Goal: Transaction & Acquisition: Purchase product/service

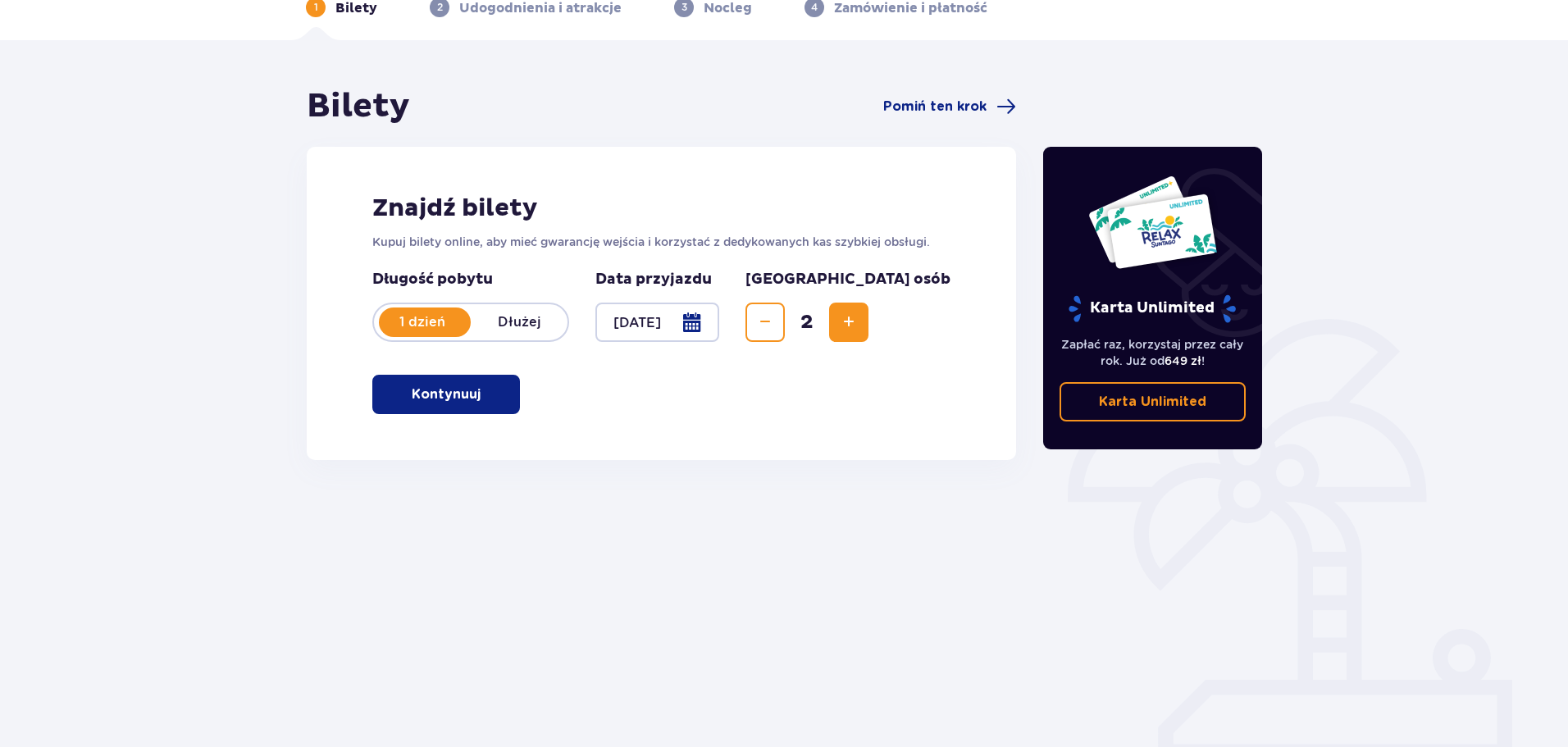
scroll to position [88, 0]
click at [447, 394] on p "Kontynuuj" at bounding box center [446, 394] width 69 height 18
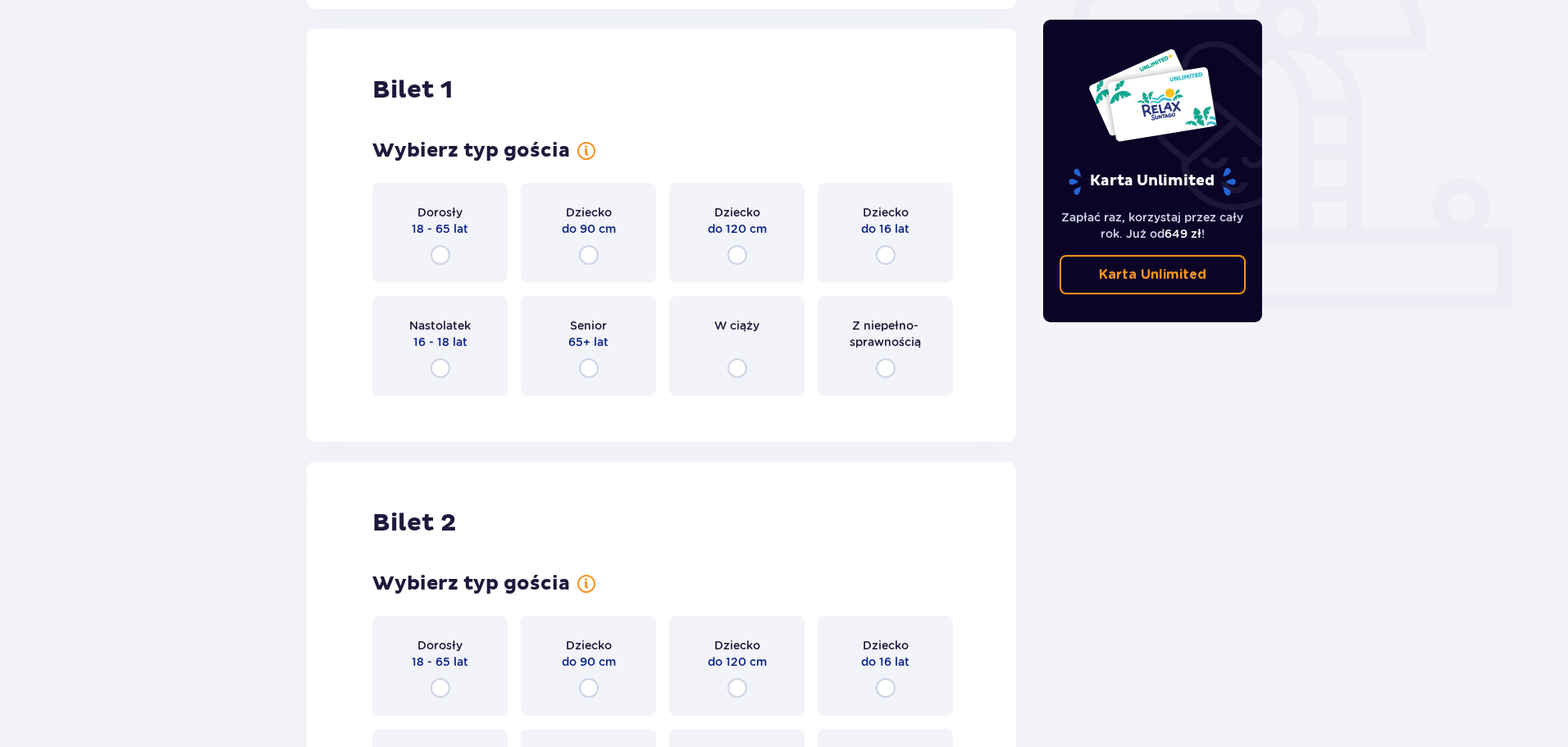
scroll to position [547, 0]
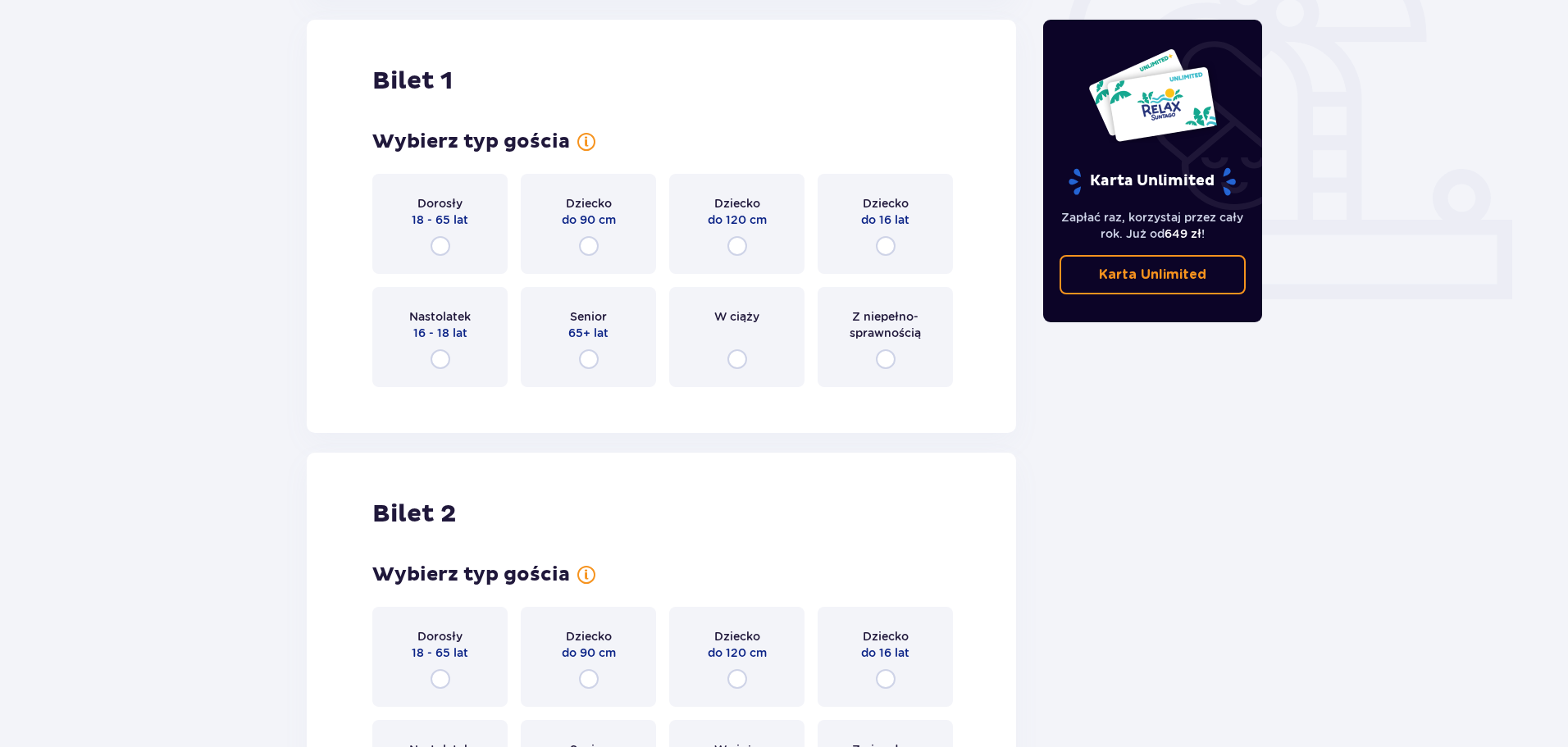
click at [444, 230] on div "Dorosły 18 - 65 lat" at bounding box center [440, 224] width 136 height 100
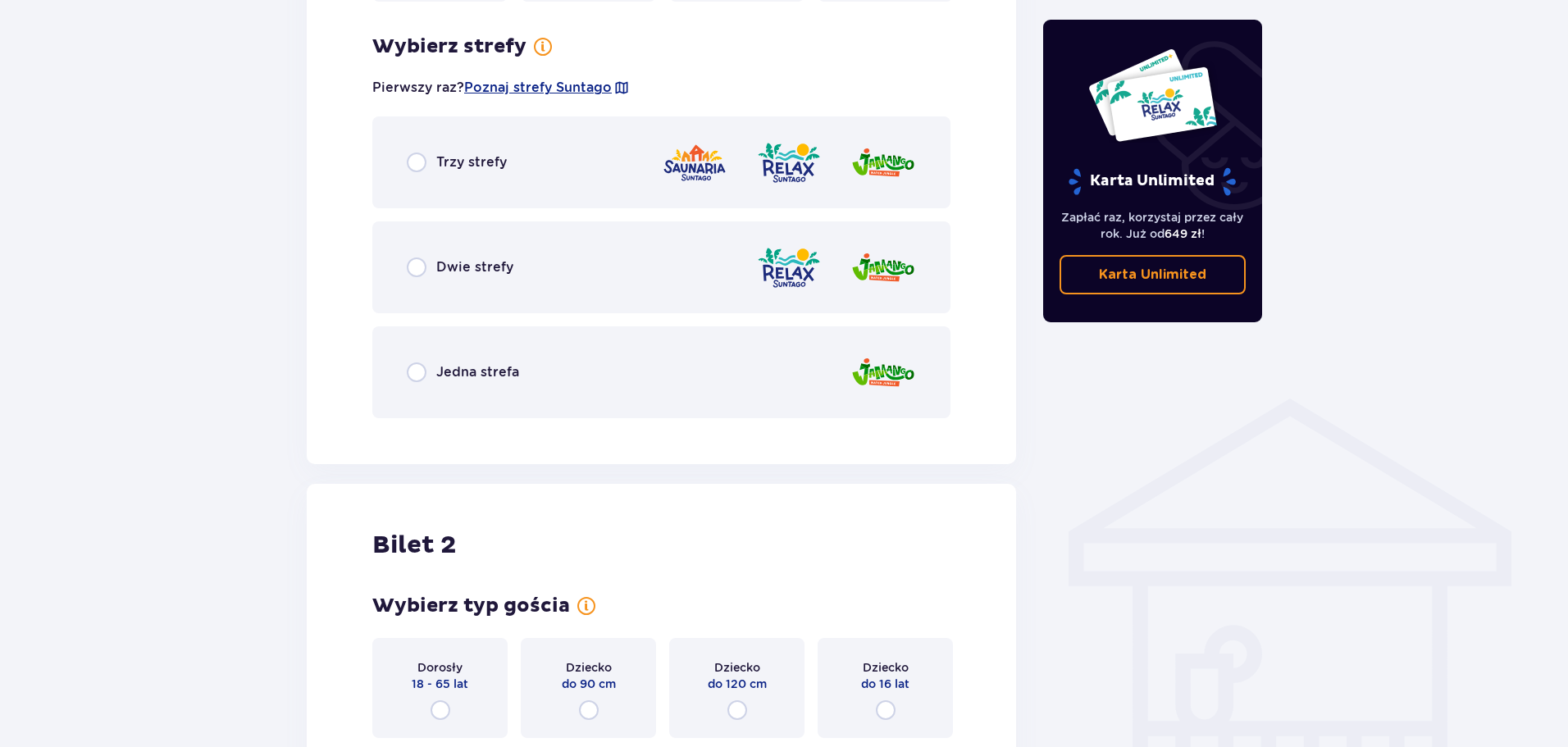
scroll to position [948, 0]
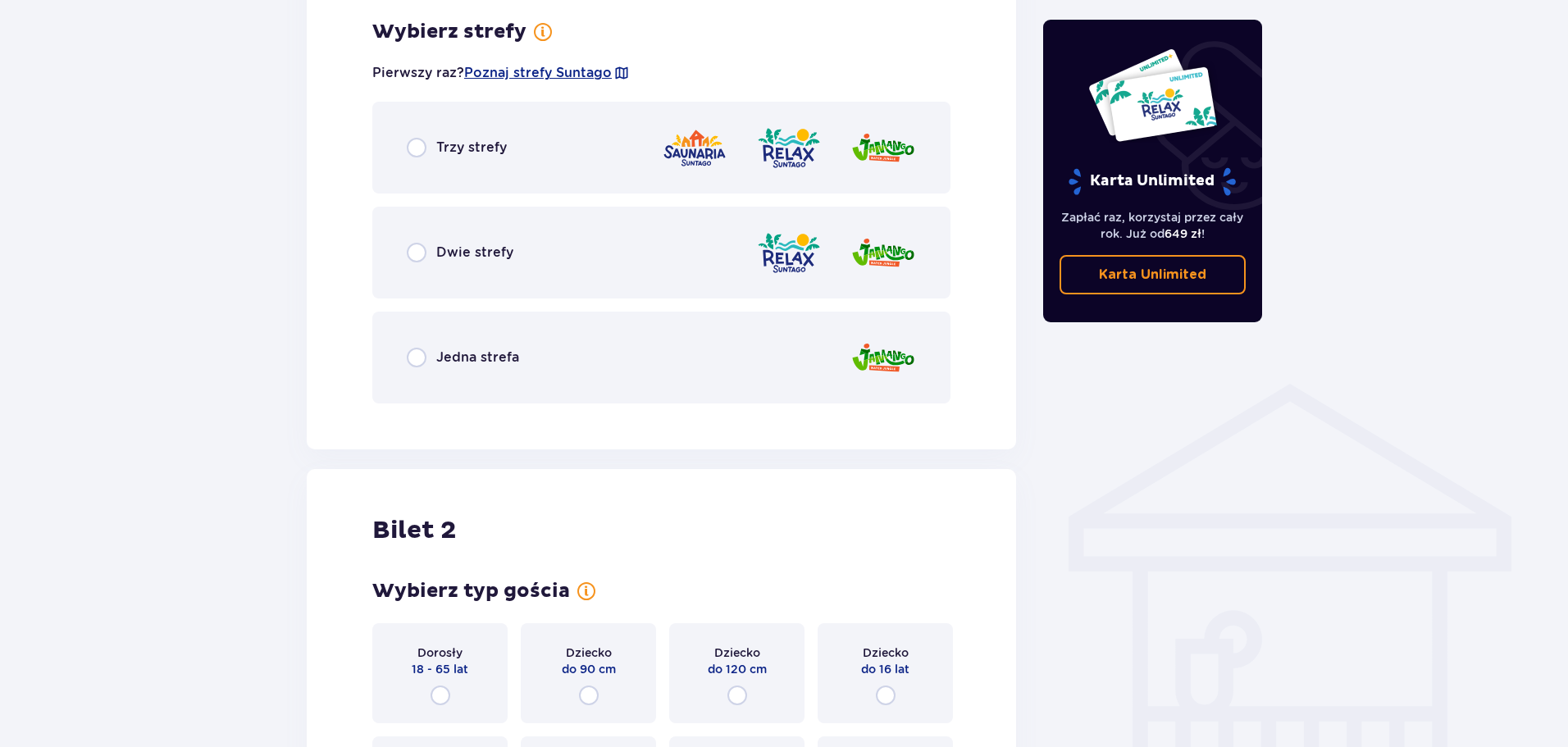
click at [433, 353] on div "Jedna strefa" at bounding box center [463, 357] width 113 height 20
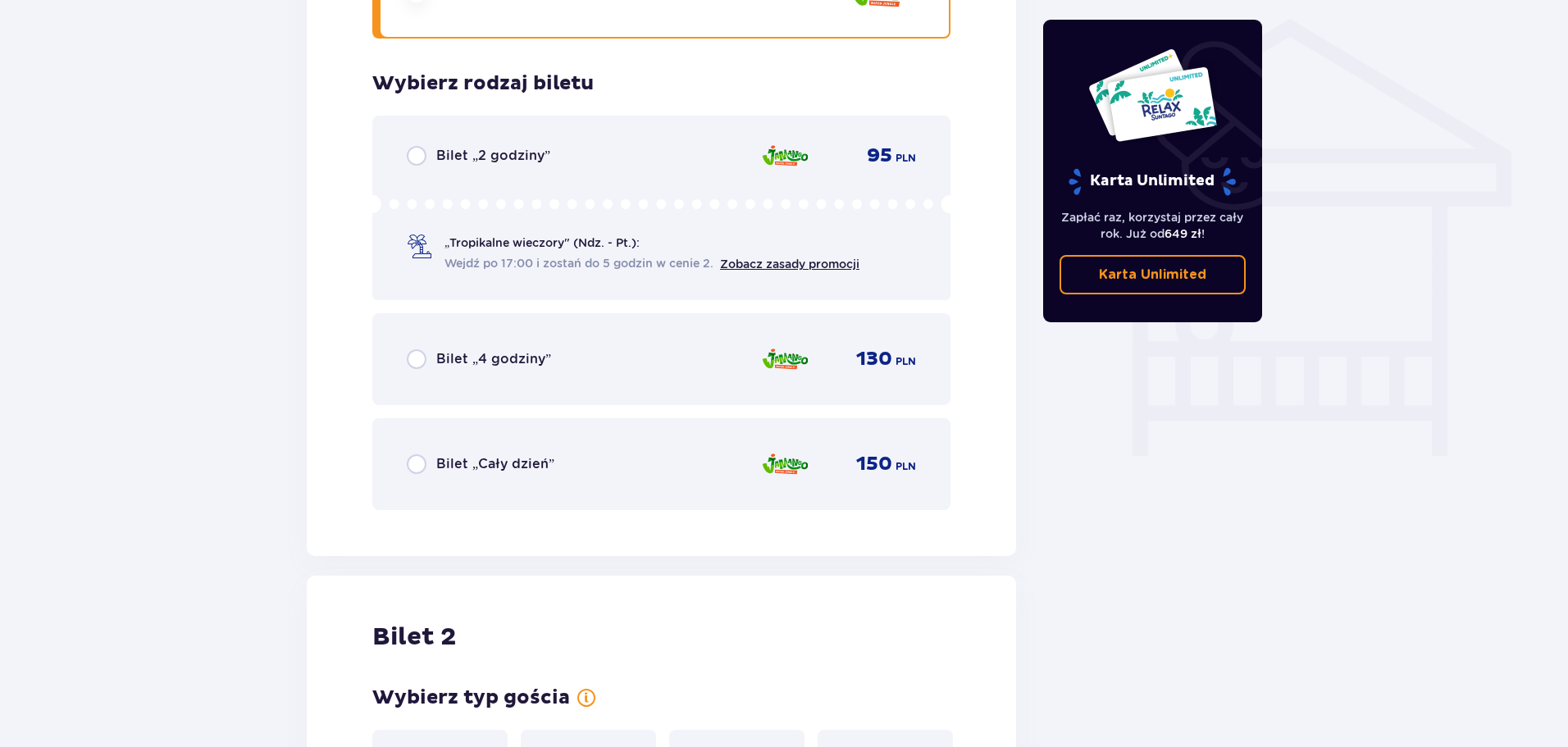
scroll to position [1364, 0]
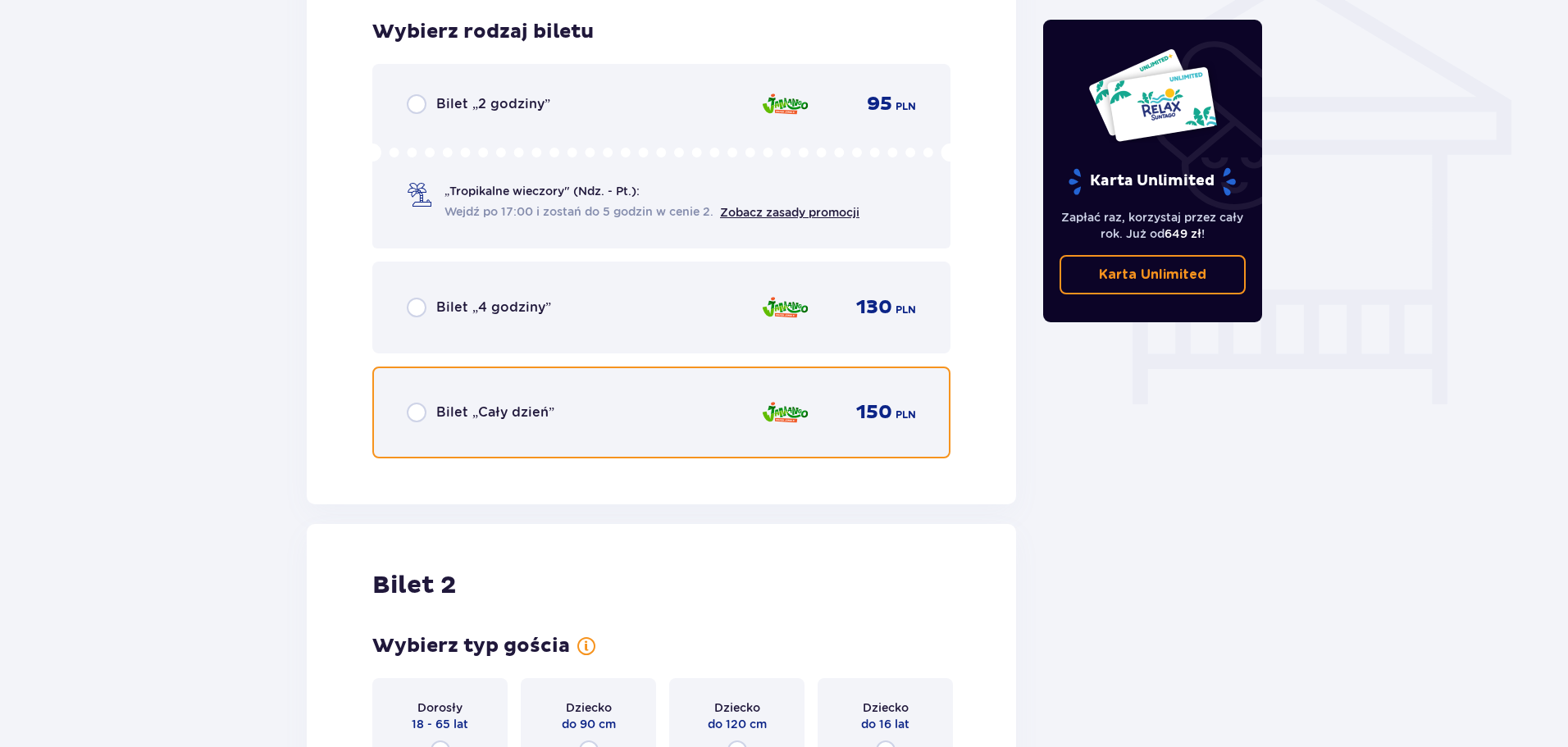
click at [417, 412] on input "radio" at bounding box center [417, 413] width 20 height 20
radio input "true"
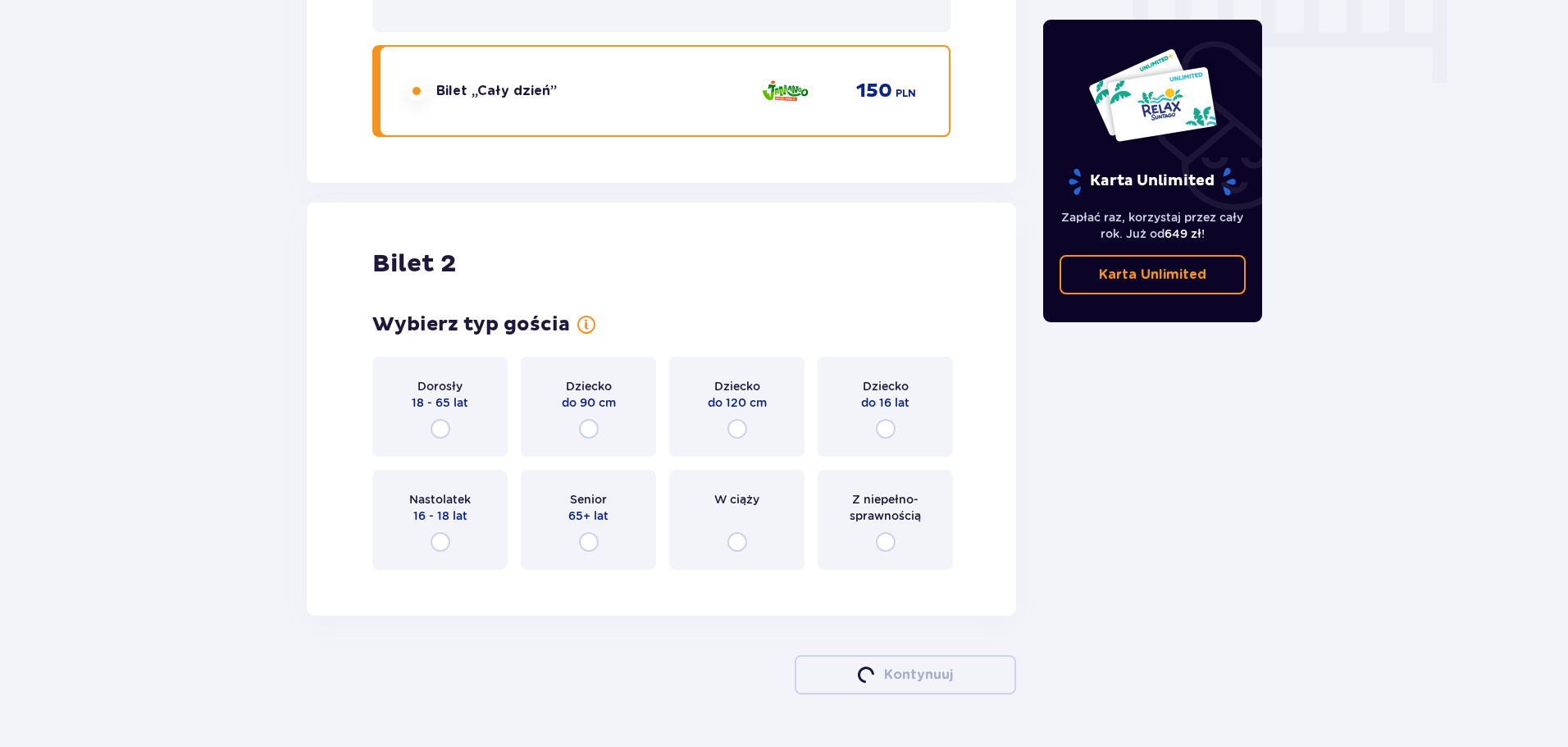
scroll to position [1731, 0]
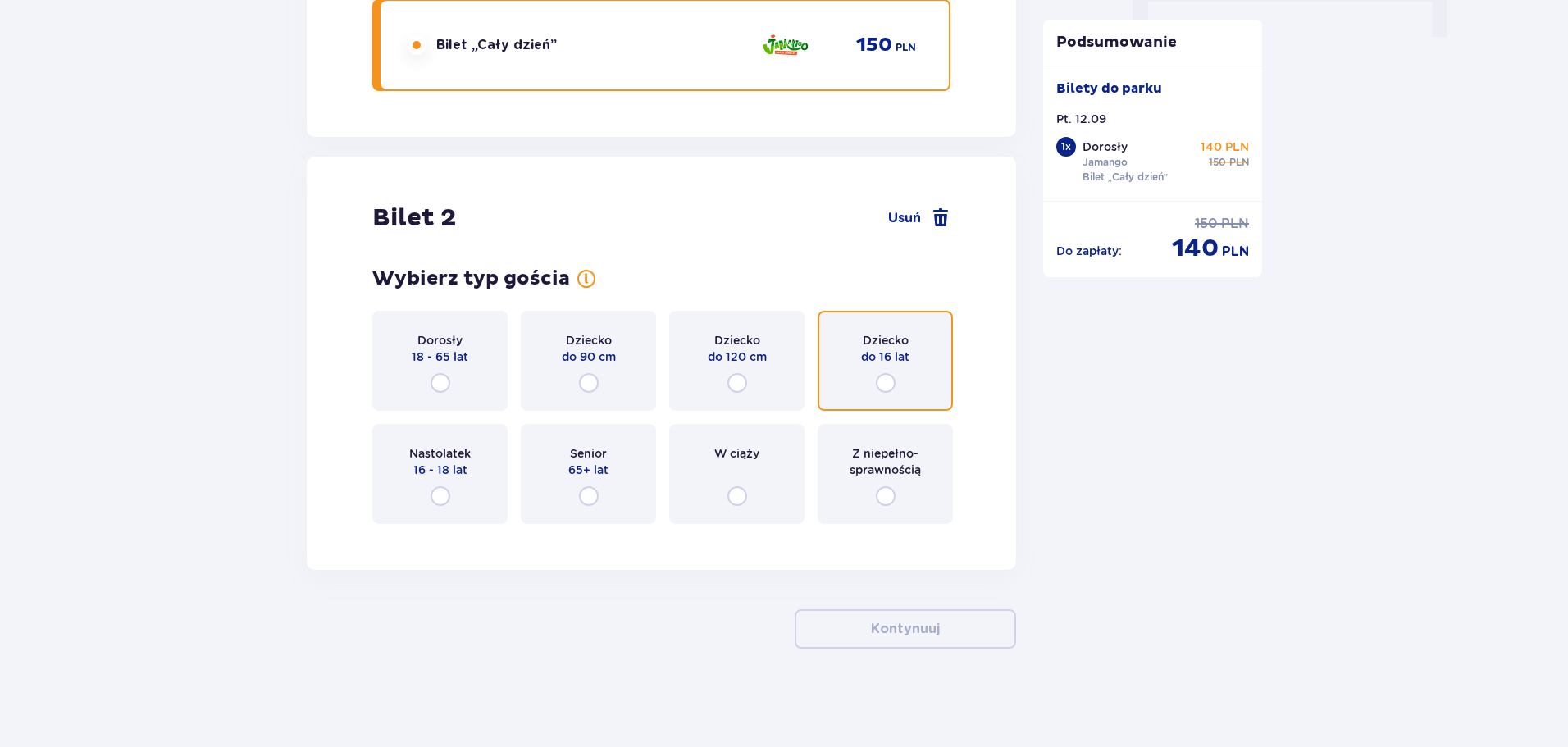
click at [886, 384] on input "radio" at bounding box center [886, 383] width 20 height 20
radio input "true"
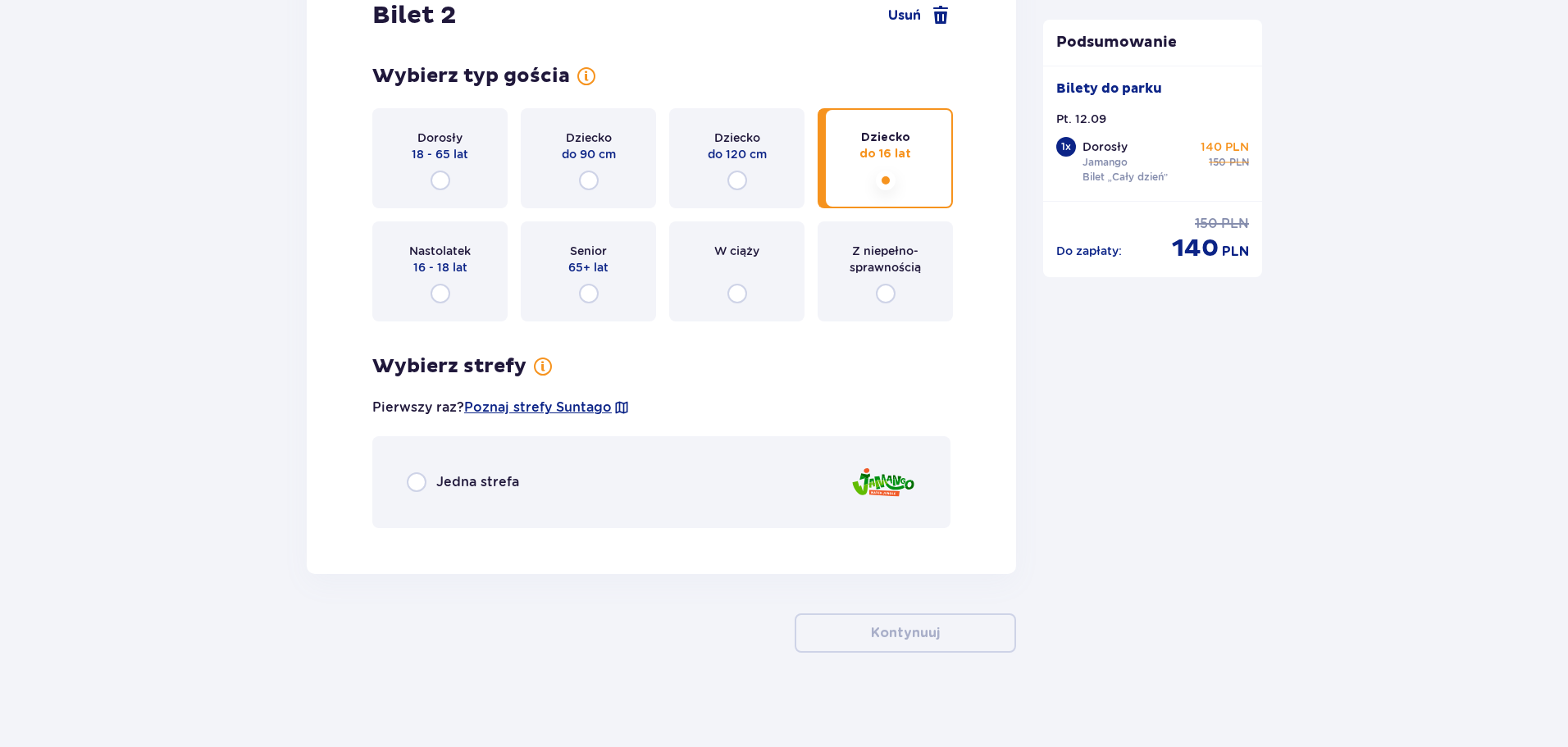
scroll to position [1938, 0]
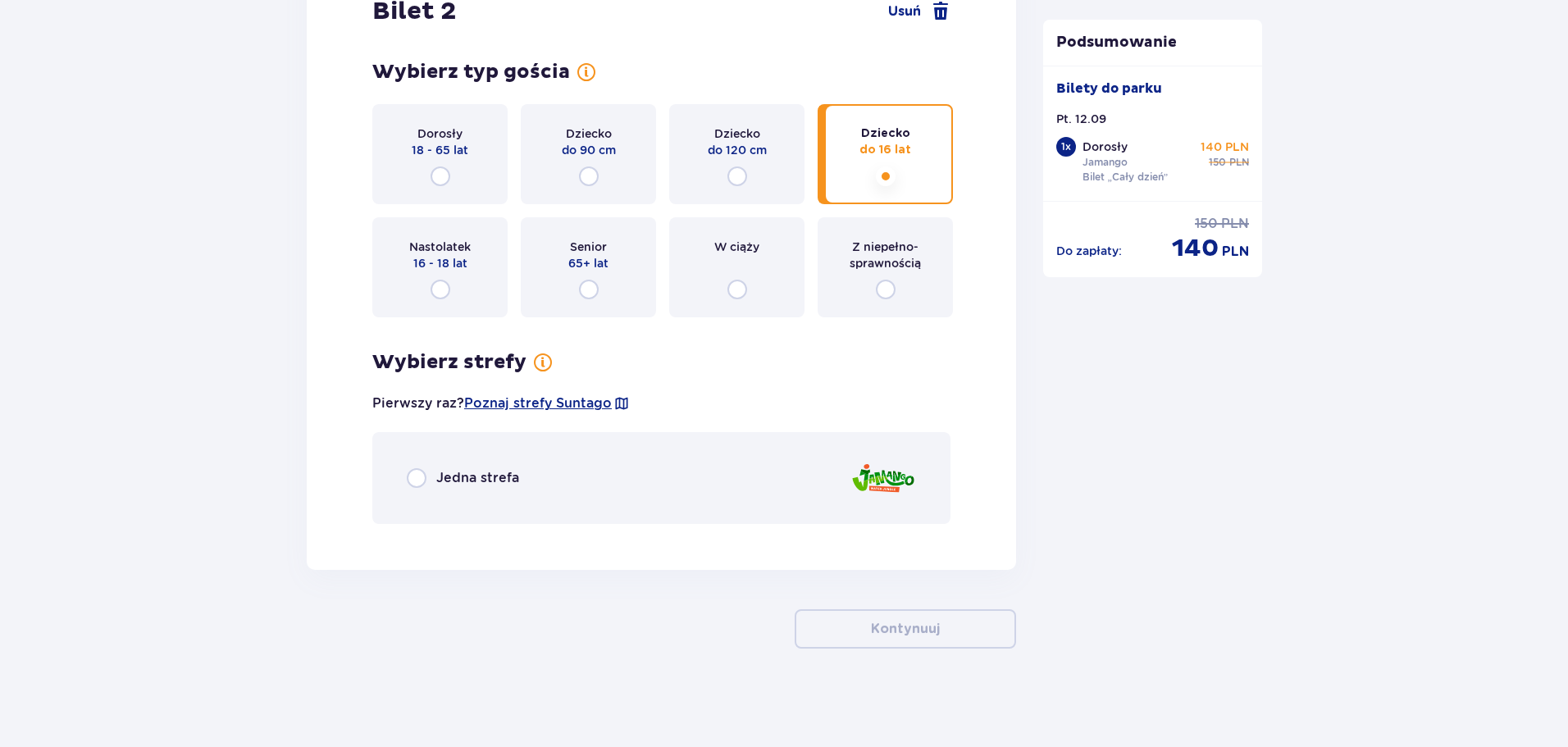
click at [442, 474] on p "Jedna strefa" at bounding box center [478, 478] width 83 height 18
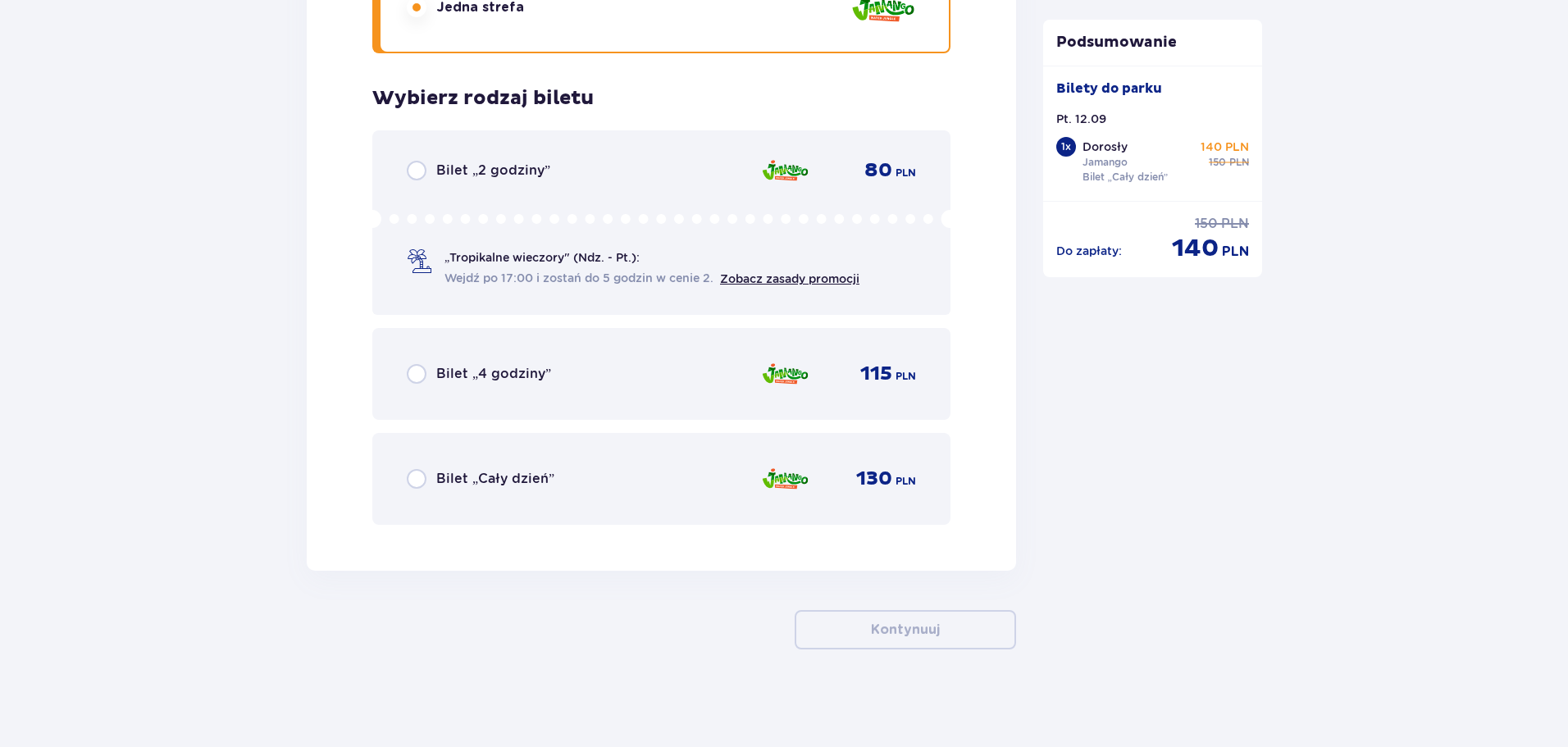
scroll to position [2409, 0]
click at [399, 469] on div "Bilet „Cały dzień” 130 PLN" at bounding box center [661, 478] width 578 height 92
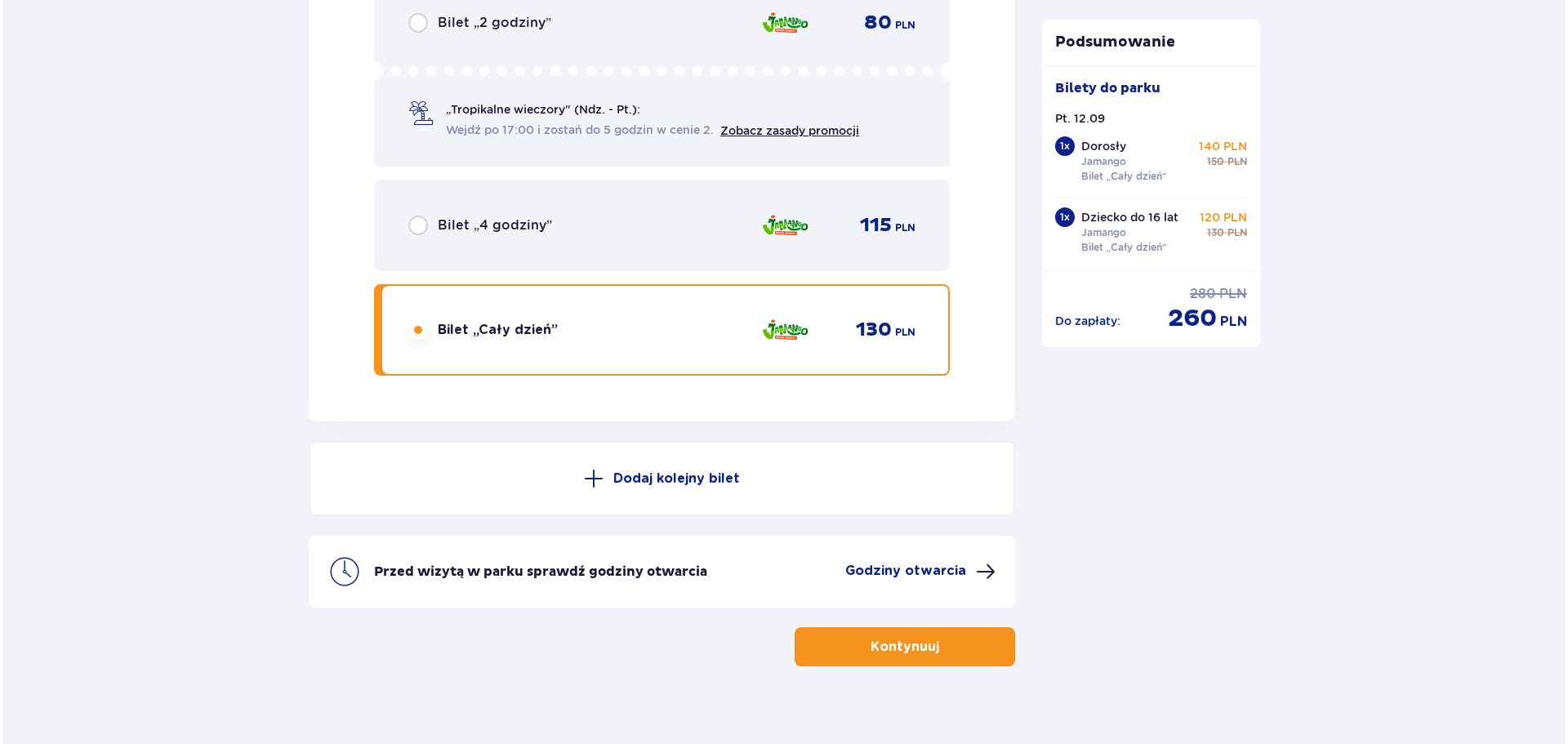
scroll to position [2566, 0]
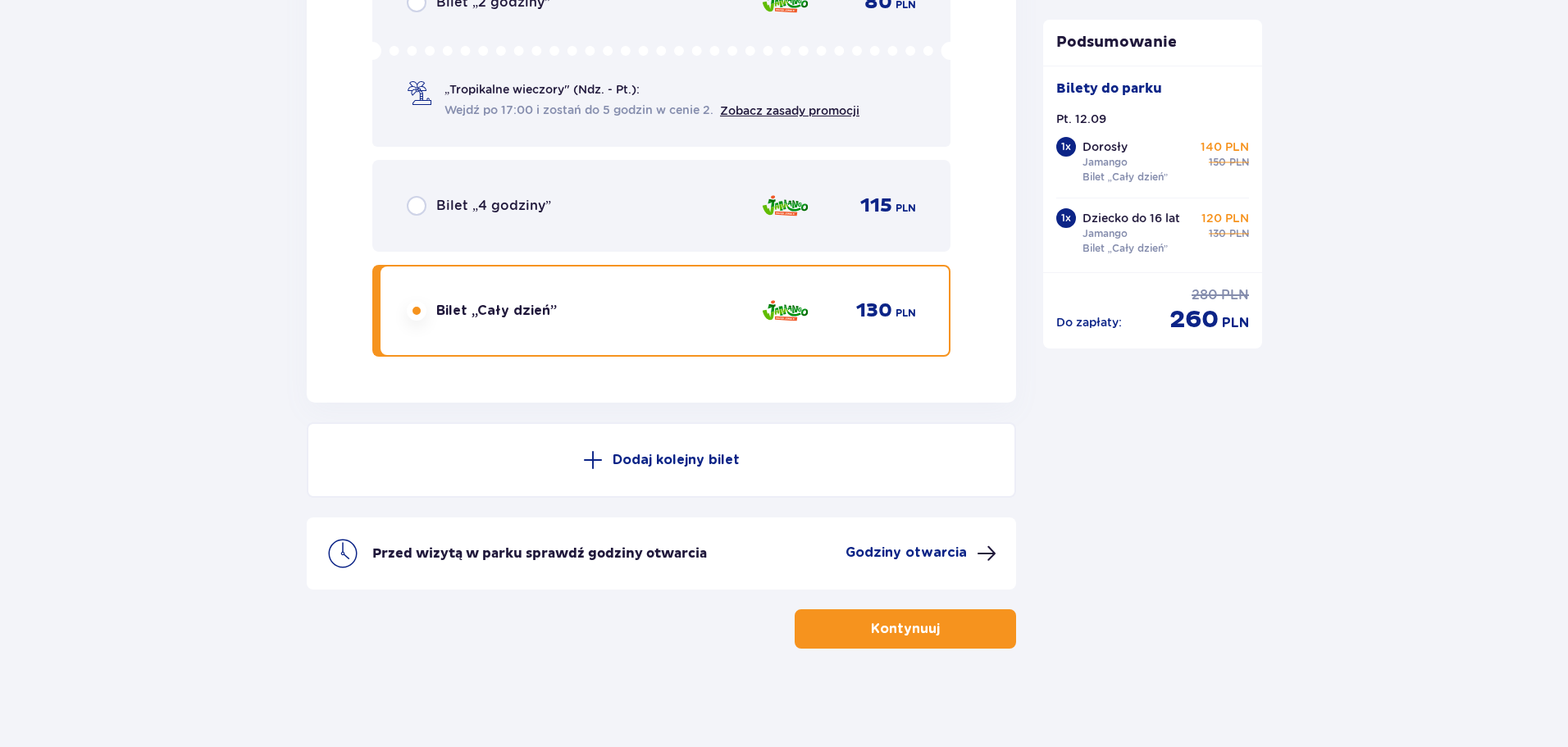
click at [917, 555] on p "Godziny otwarcia" at bounding box center [906, 552] width 122 height 18
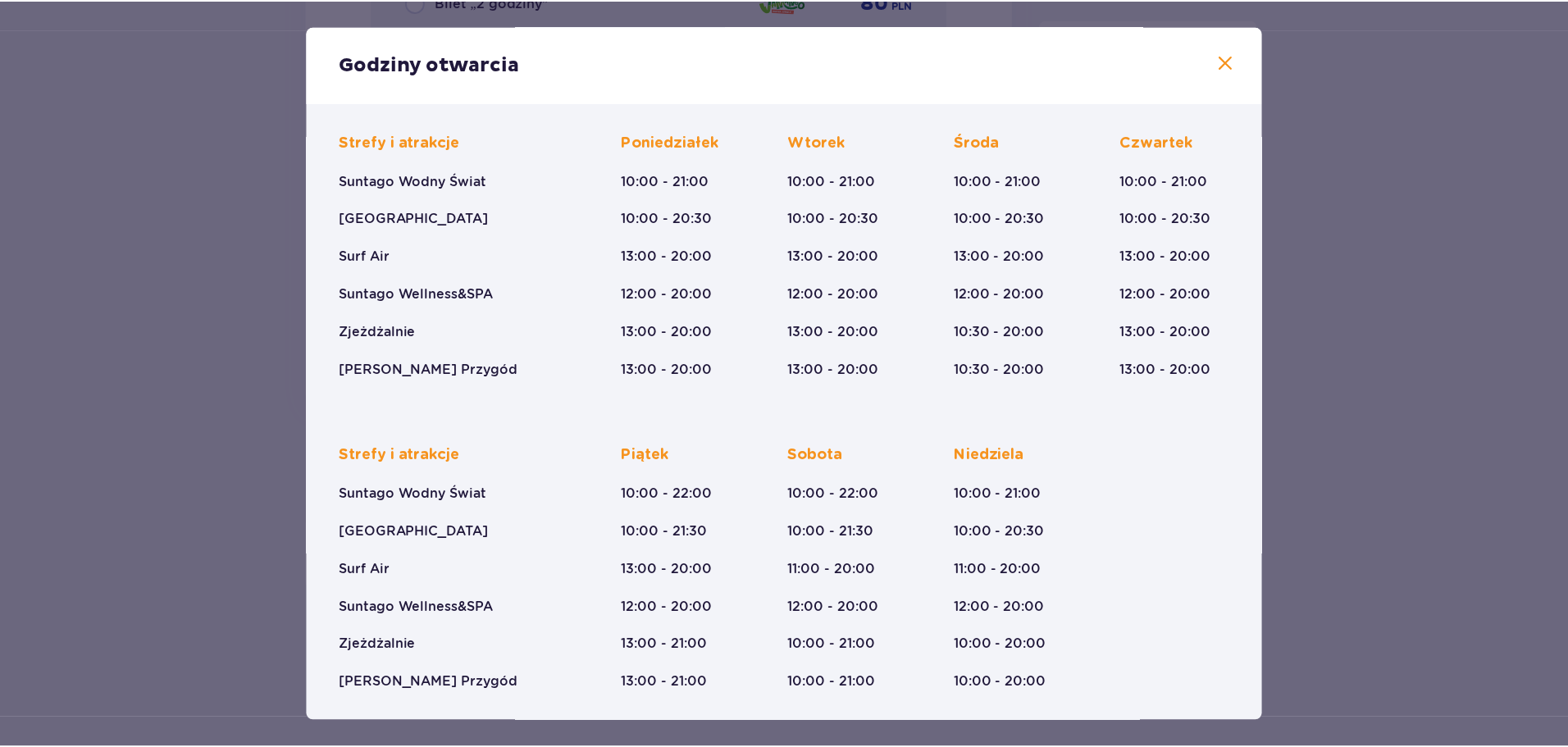
scroll to position [104, 0]
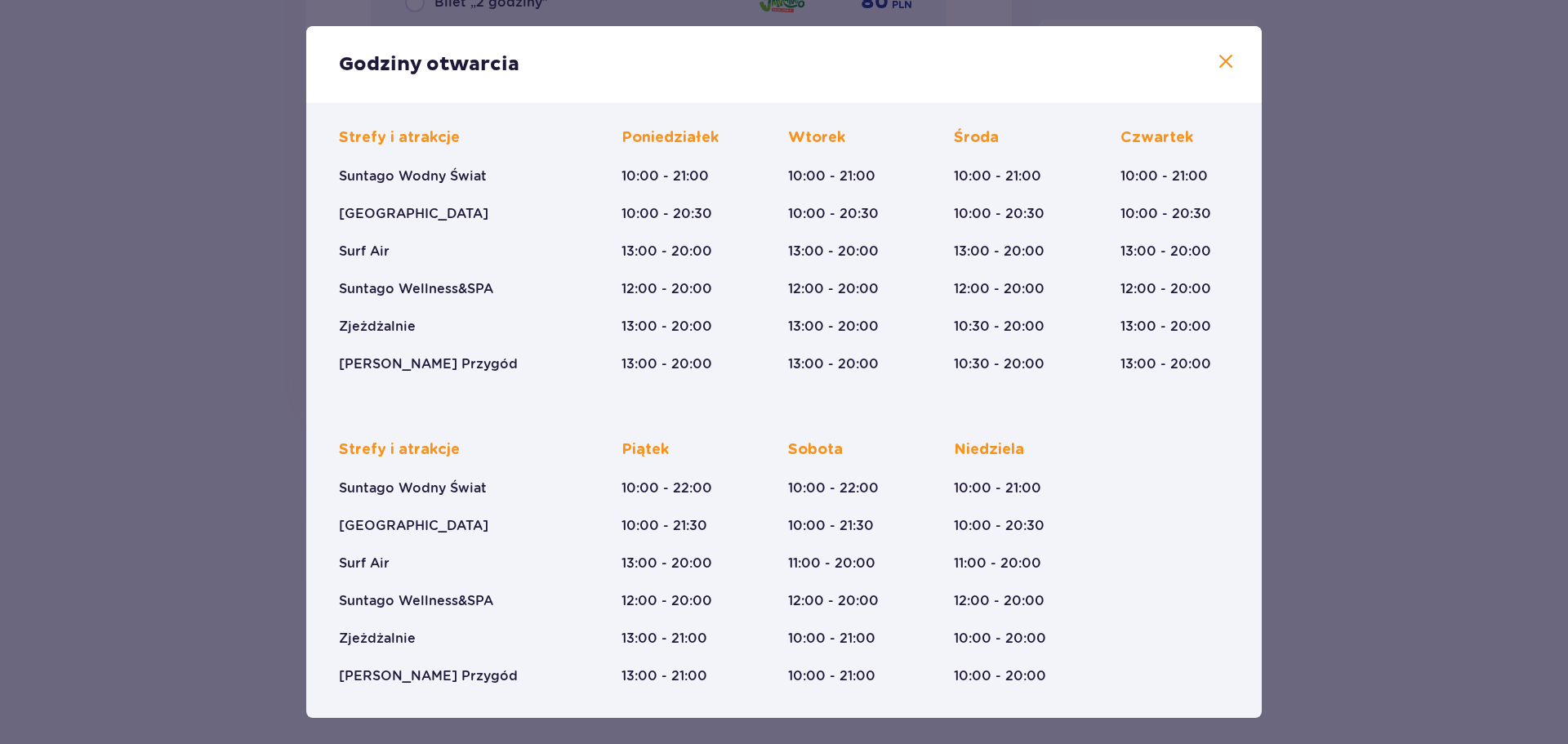
click at [1229, 59] on span at bounding box center [1226, 62] width 20 height 20
